Goal: Transaction & Acquisition: Purchase product/service

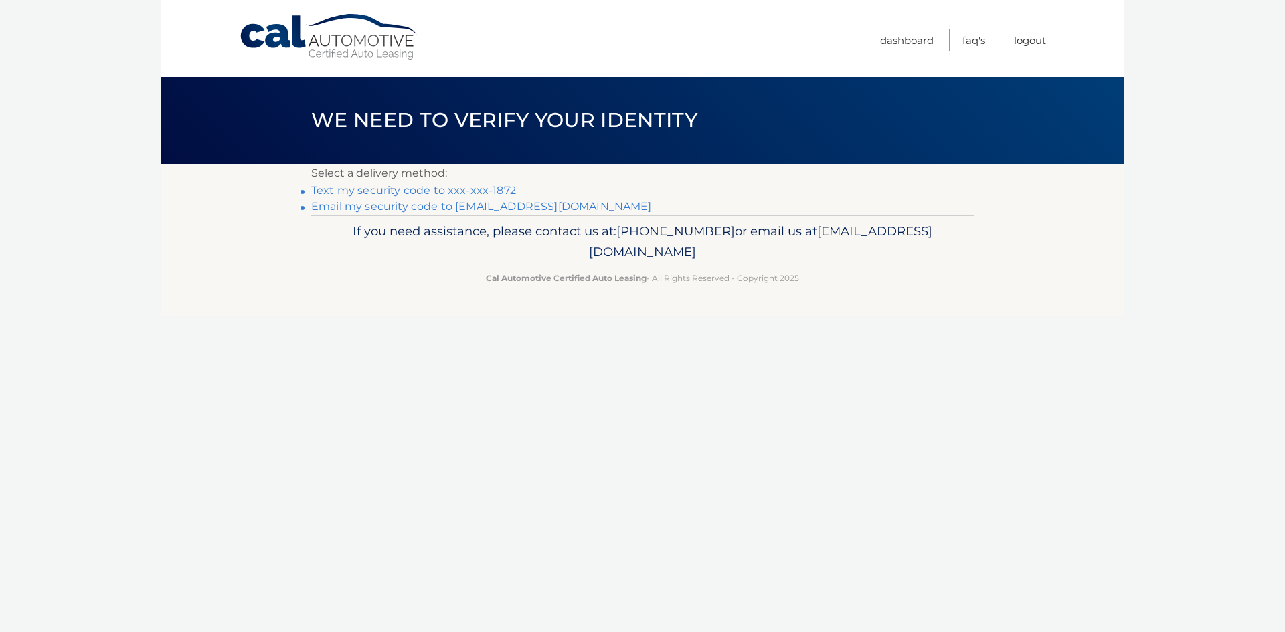
click at [472, 193] on link "Text my security code to xxx-xxx-1872" at bounding box center [413, 190] width 205 height 13
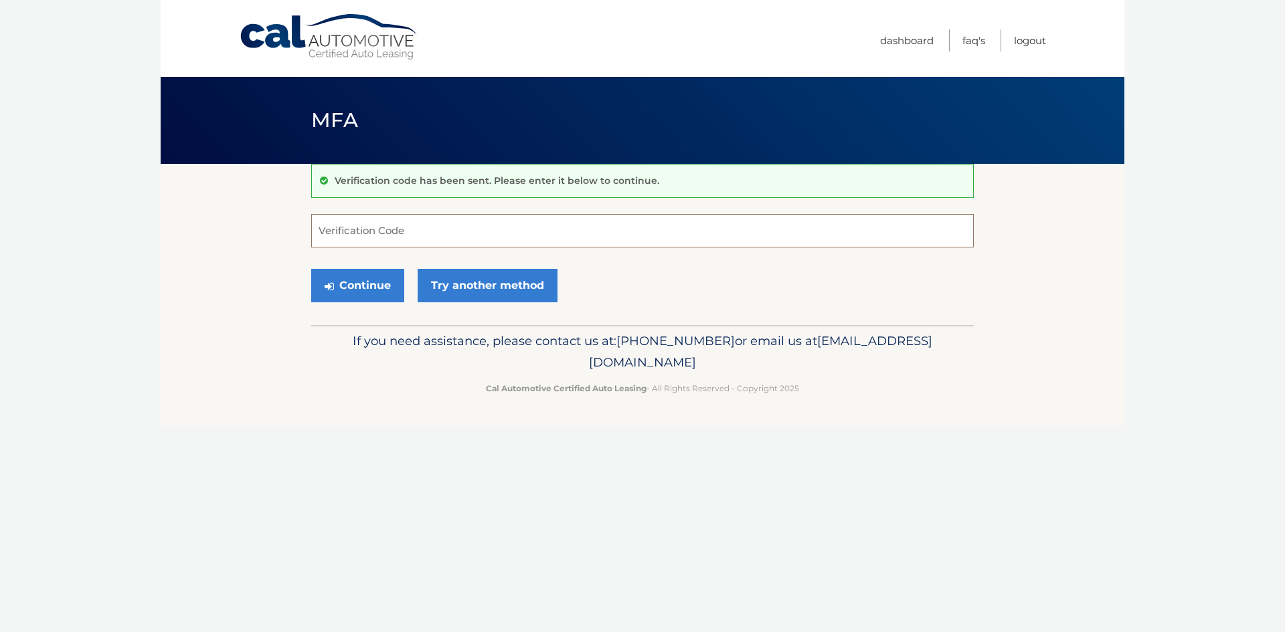
click at [452, 230] on input "Verification Code" at bounding box center [642, 230] width 662 height 33
type input "879128"
click at [365, 270] on button "Continue" at bounding box center [357, 285] width 93 height 33
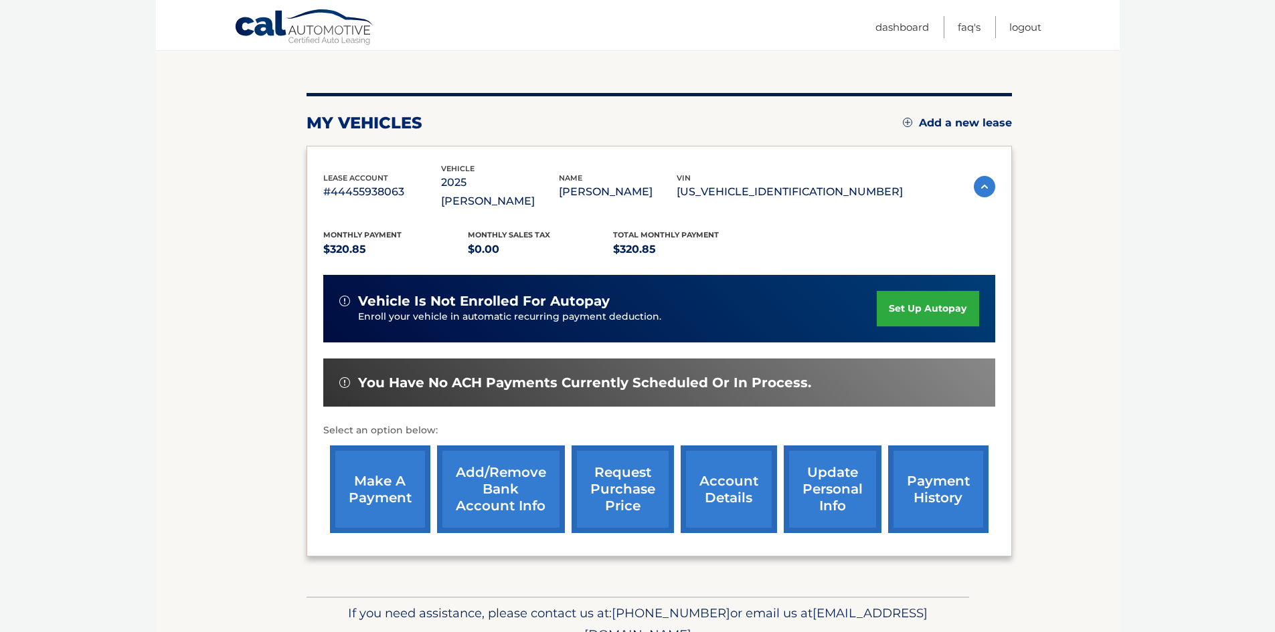
scroll to position [134, 0]
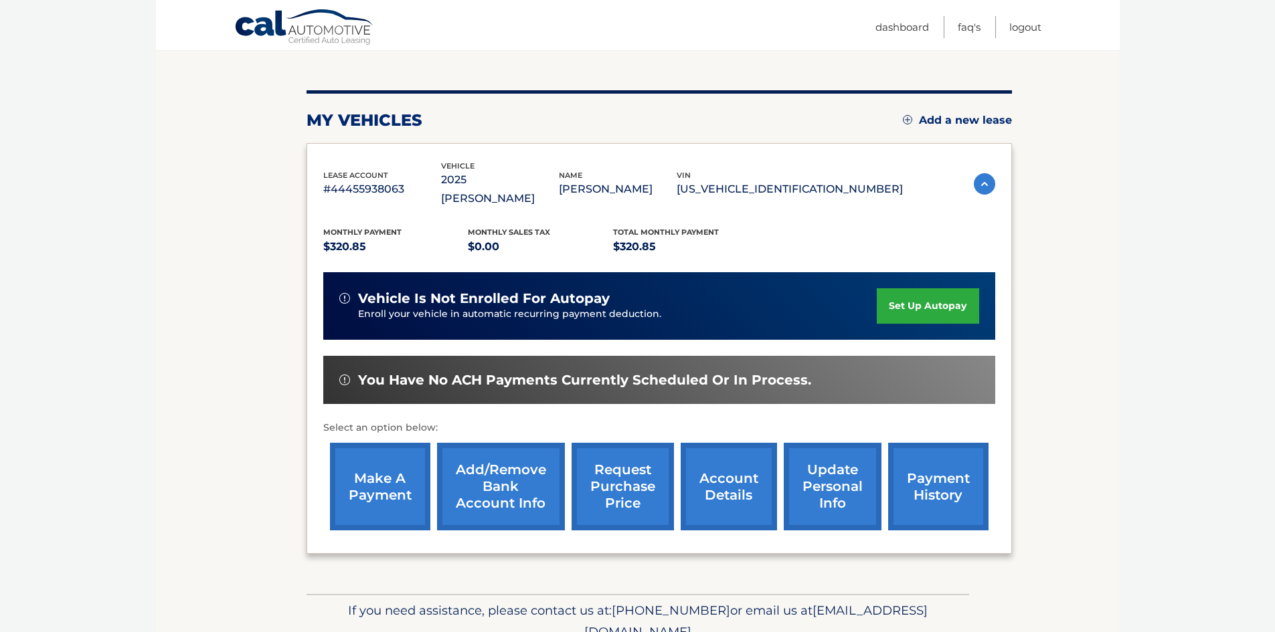
click at [383, 476] on link "make a payment" at bounding box center [380, 487] width 100 height 88
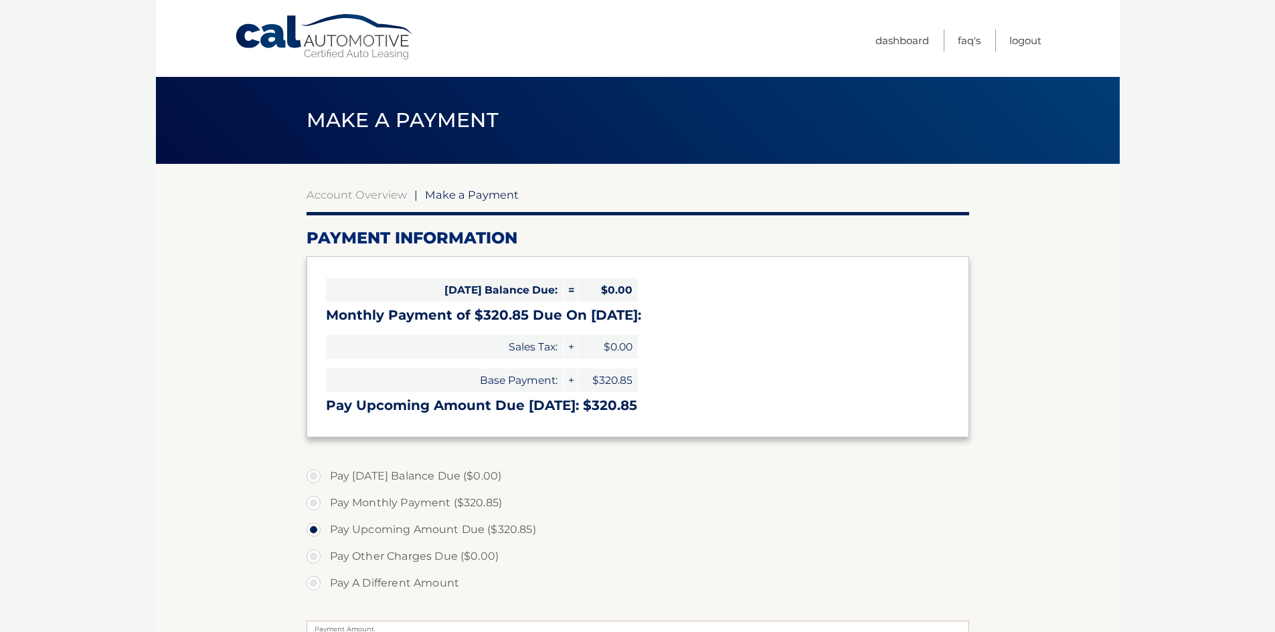
select select "OWI1MmIwOTAtNjBkYy00NDJkLWI2MTItOTgwZTE4MGNkM2Vm"
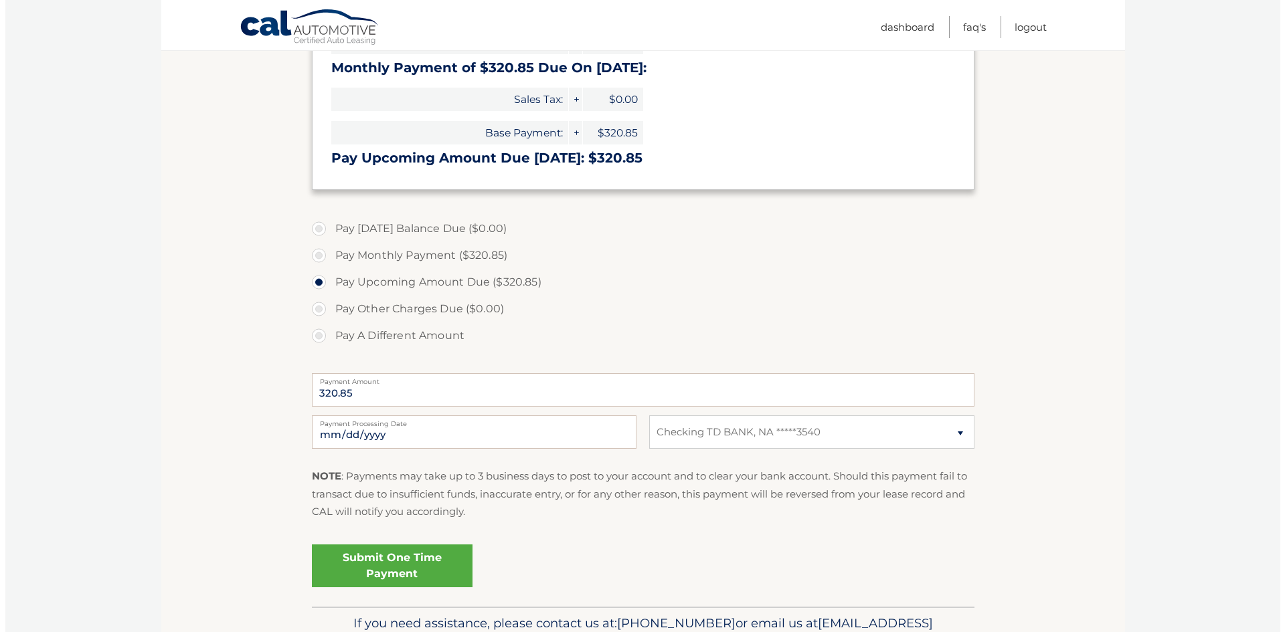
scroll to position [324, 0]
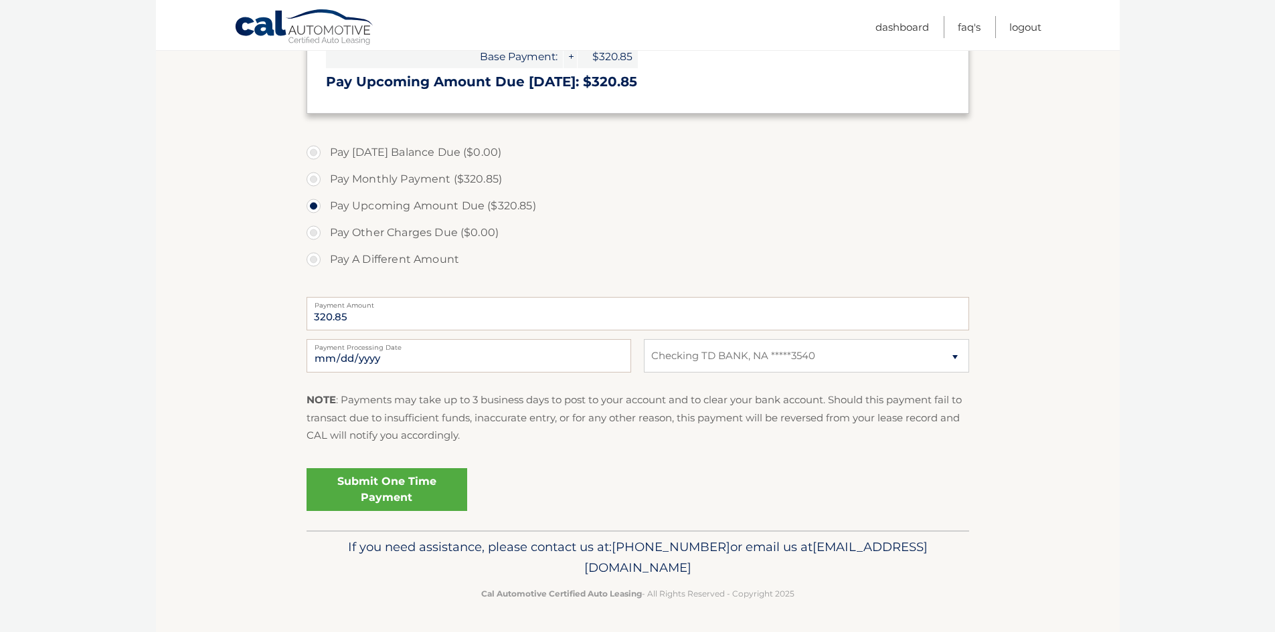
click at [403, 488] on link "Submit One Time Payment" at bounding box center [386, 489] width 161 height 43
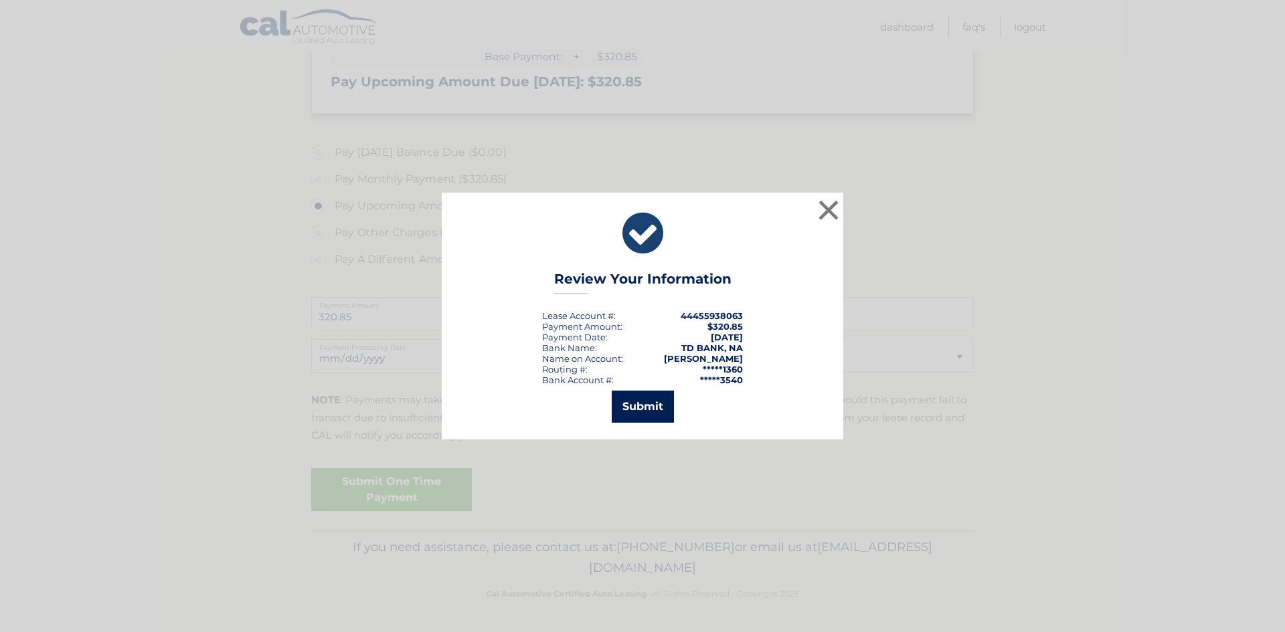
click at [639, 413] on button "Submit" at bounding box center [643, 407] width 62 height 32
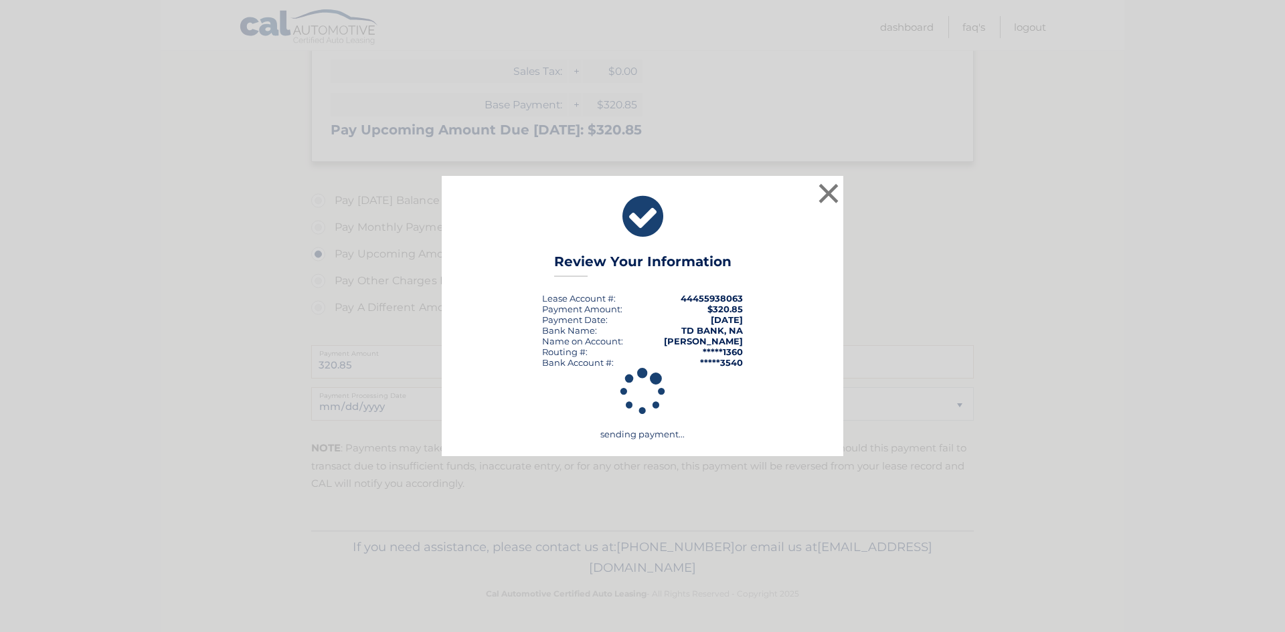
scroll to position [276, 0]
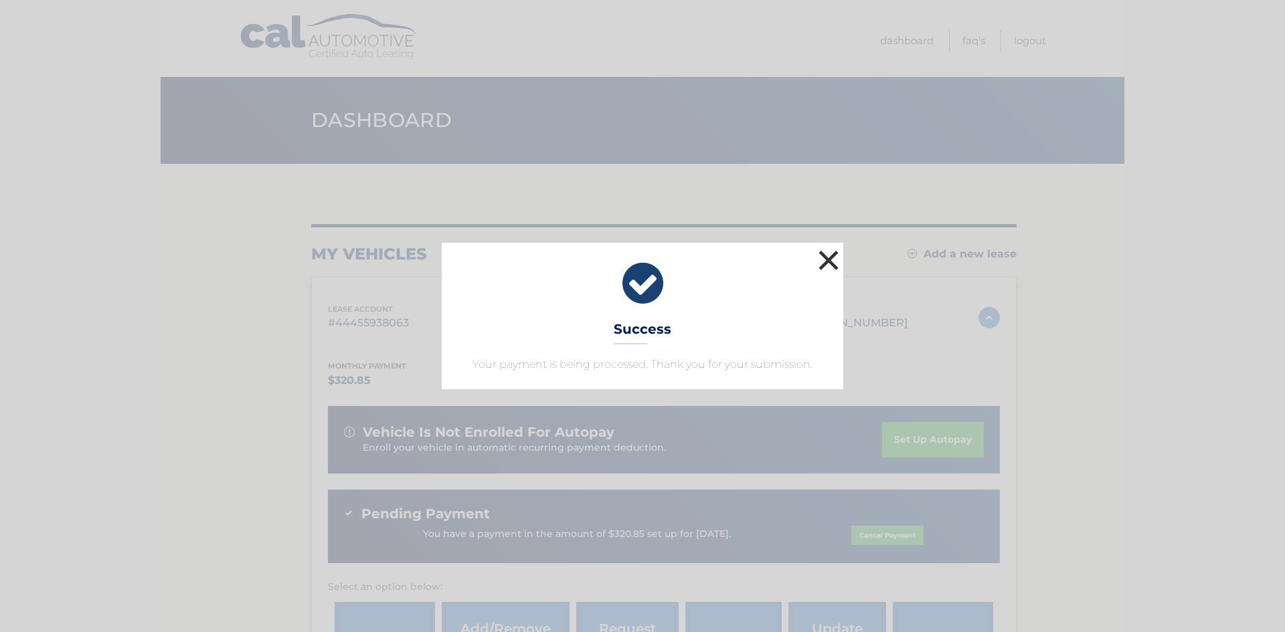
click at [830, 262] on button "×" at bounding box center [828, 260] width 27 height 27
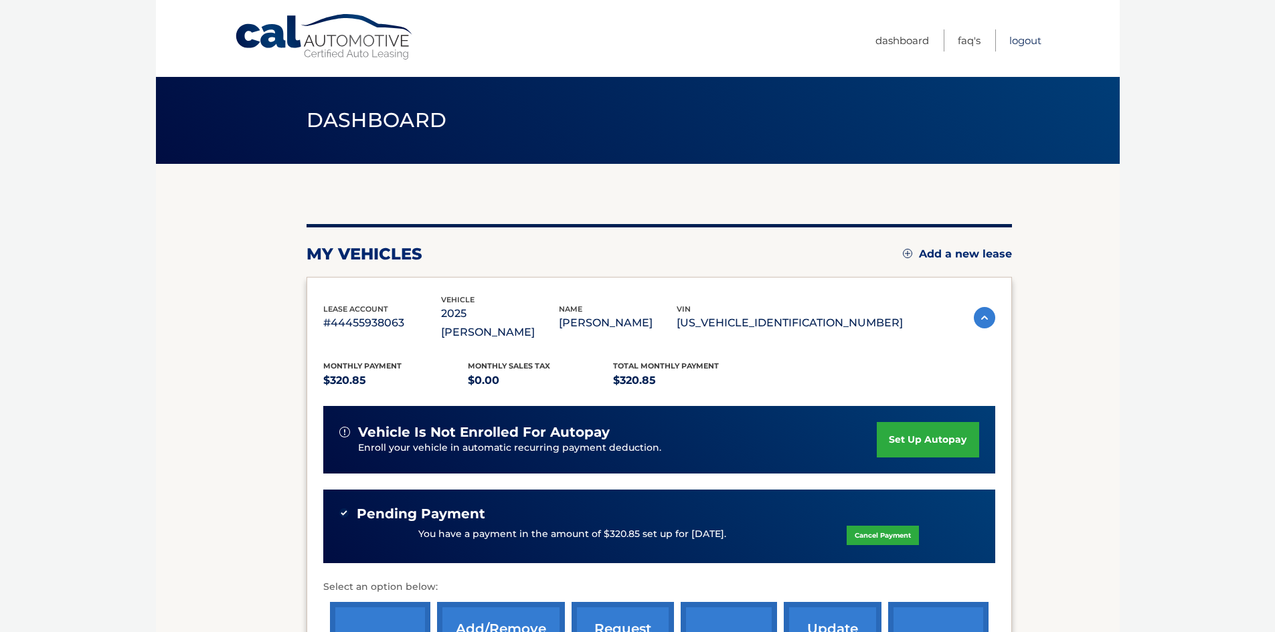
click at [1021, 43] on link "Logout" at bounding box center [1025, 40] width 32 height 22
